Goal: Find specific page/section: Find specific page/section

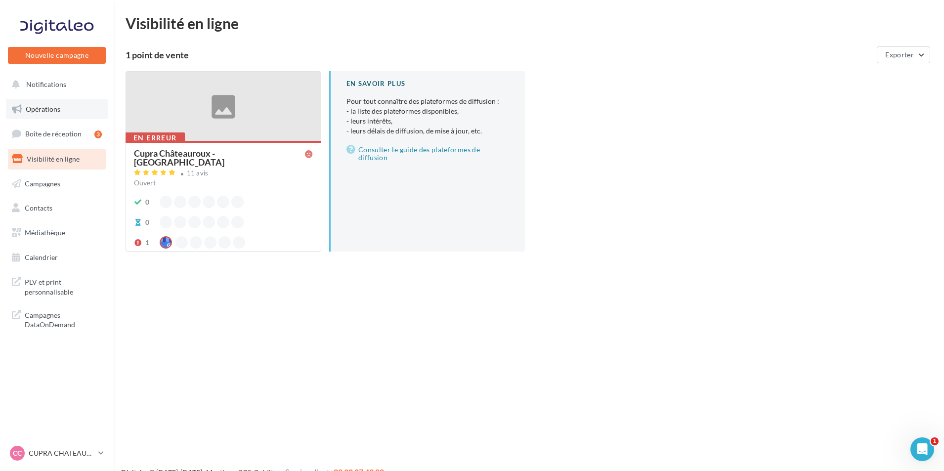
click at [53, 106] on span "Opérations" at bounding box center [43, 109] width 35 height 8
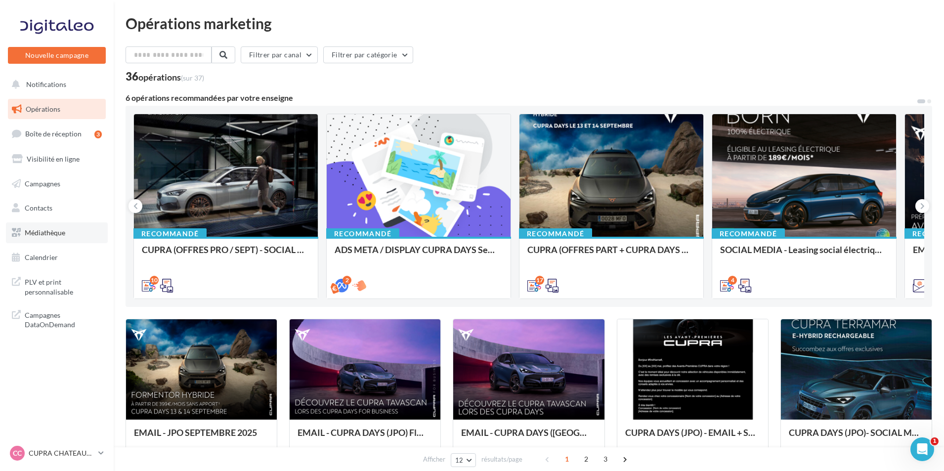
click at [51, 234] on span "Médiathèque" at bounding box center [45, 232] width 41 height 8
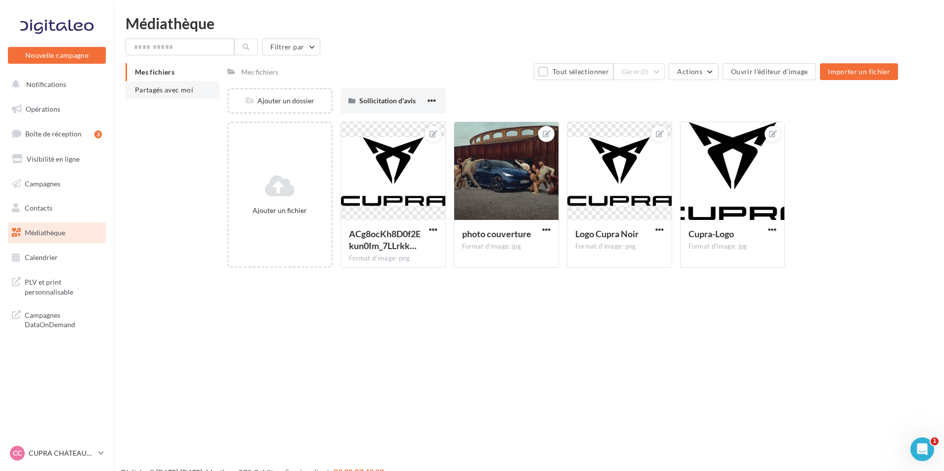
click at [161, 88] on span "Partagés avec moi" at bounding box center [164, 89] width 58 height 8
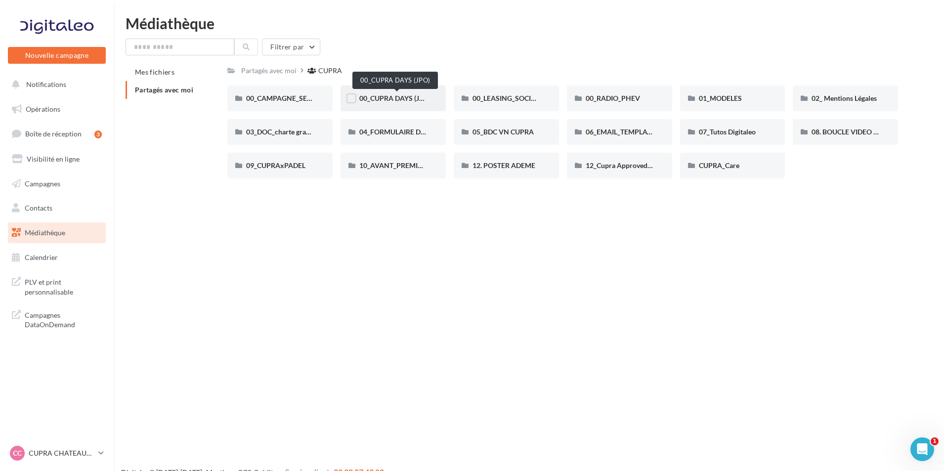
click at [391, 102] on span "00_CUPRA DAYS (JPO)" at bounding box center [395, 98] width 72 height 8
click at [760, 96] on div "01_MODELES" at bounding box center [733, 98] width 68 height 10
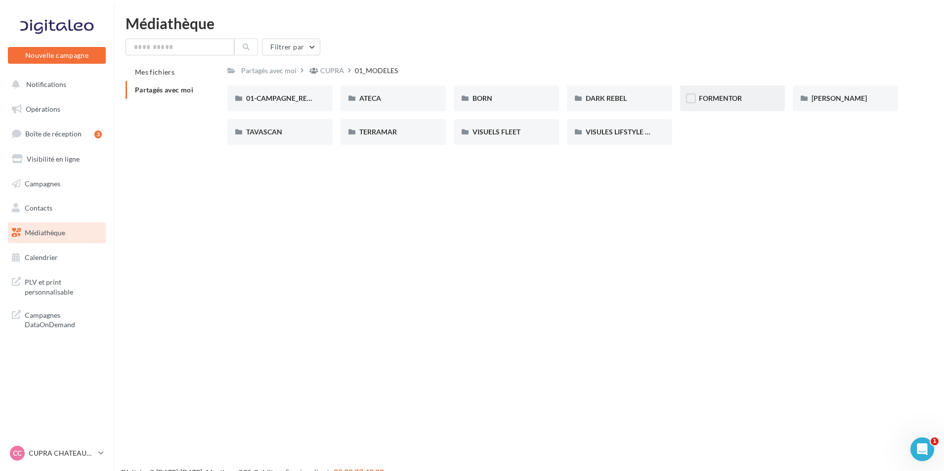
click at [721, 104] on div "FORMENTOR" at bounding box center [732, 98] width 105 height 26
click at [290, 94] on div "01-IMAGES" at bounding box center [280, 98] width 68 height 10
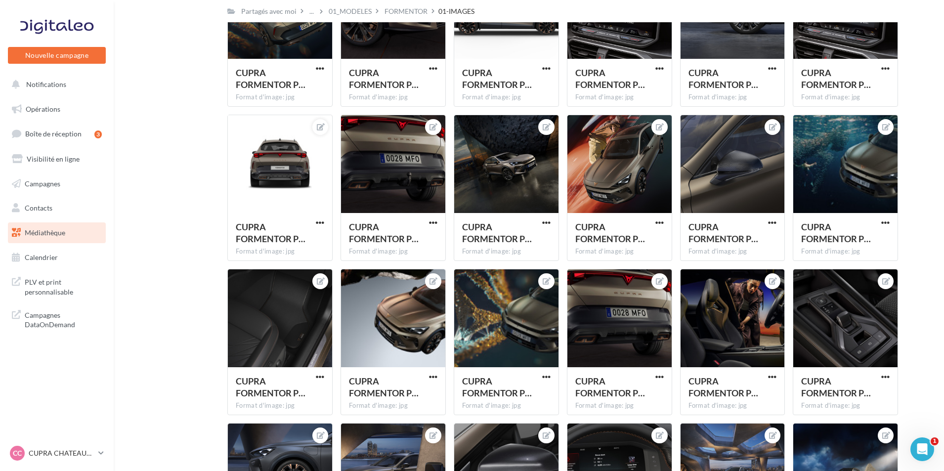
scroll to position [791, 0]
